Goal: Information Seeking & Learning: Learn about a topic

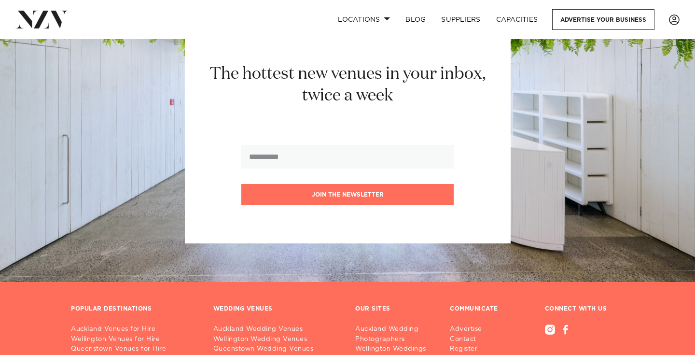
scroll to position [2683, 0]
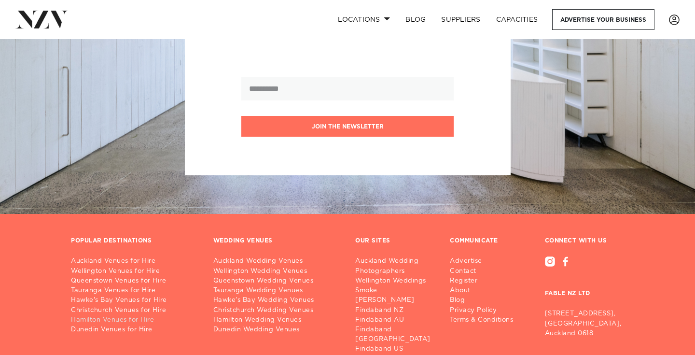
click at [106, 315] on link "Hamilton Venues for Hire" at bounding box center [134, 320] width 127 height 10
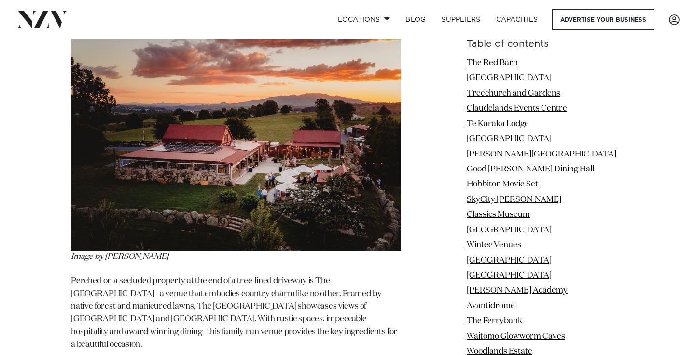
scroll to position [1237, 0]
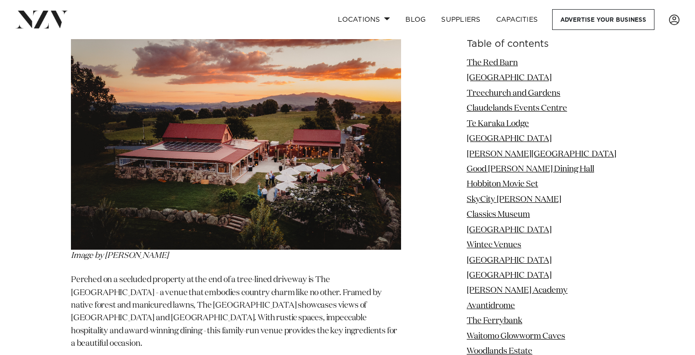
click at [196, 174] on img at bounding box center [236, 142] width 330 height 214
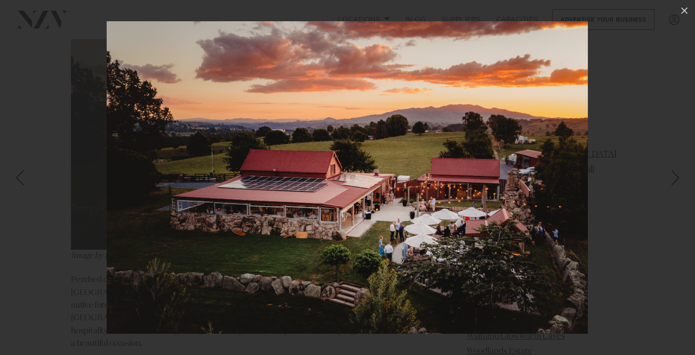
click at [683, 113] on div at bounding box center [347, 177] width 695 height 355
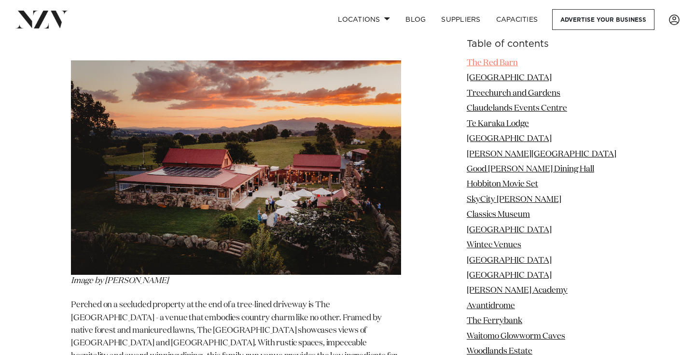
click at [484, 63] on link "The Red Barn" at bounding box center [492, 63] width 51 height 8
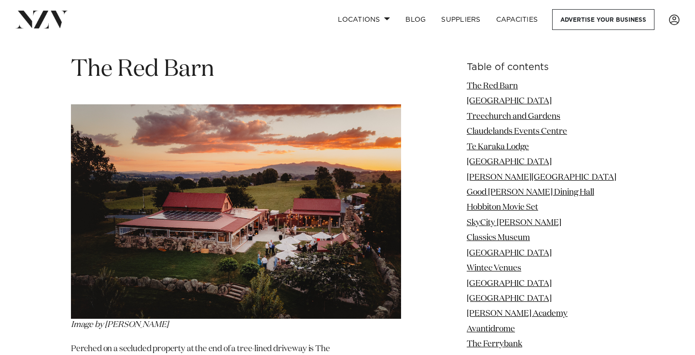
click at [483, 80] on ul "The [GEOGRAPHIC_DATA] and Gardens [GEOGRAPHIC_DATA] [GEOGRAPHIC_DATA] [GEOGRAPH…" at bounding box center [545, 349] width 157 height 539
click at [483, 82] on link "The Red Barn" at bounding box center [492, 86] width 51 height 8
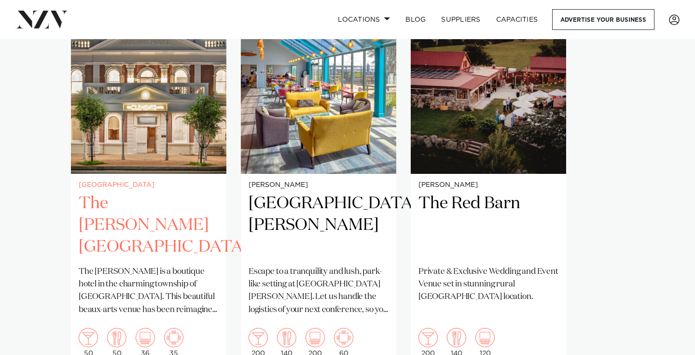
scroll to position [788, 0]
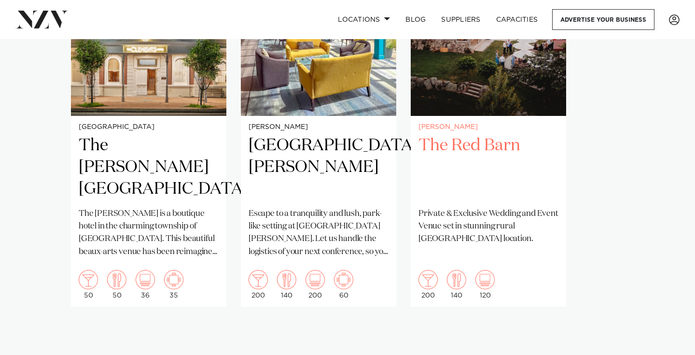
click at [465, 138] on h2 "The Red Barn" at bounding box center [489, 167] width 140 height 65
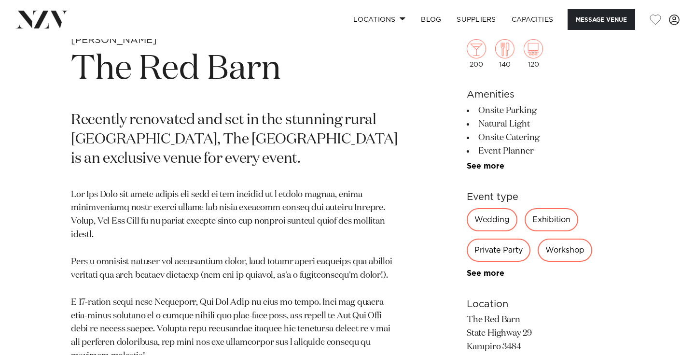
scroll to position [388, 0]
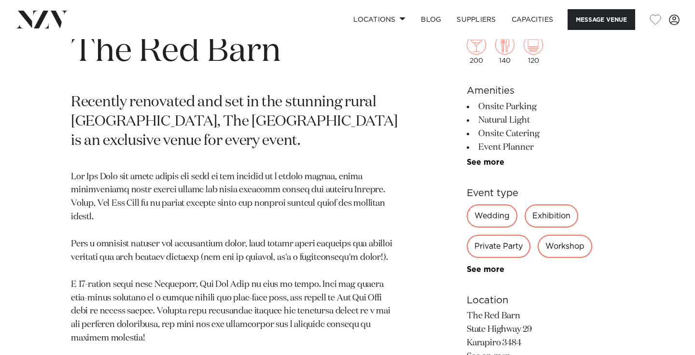
click at [499, 245] on div "Private Party" at bounding box center [499, 246] width 64 height 23
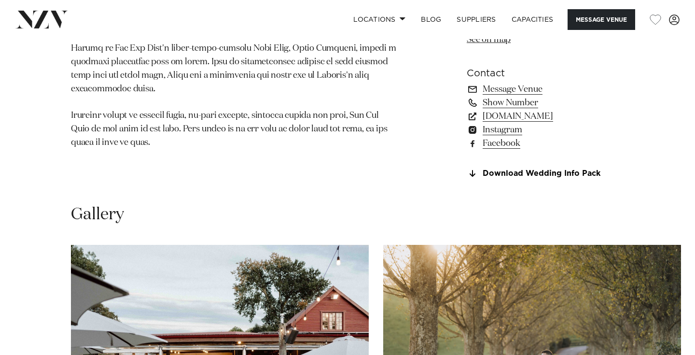
scroll to position [578, 0]
